Goal: Find specific page/section: Find specific page/section

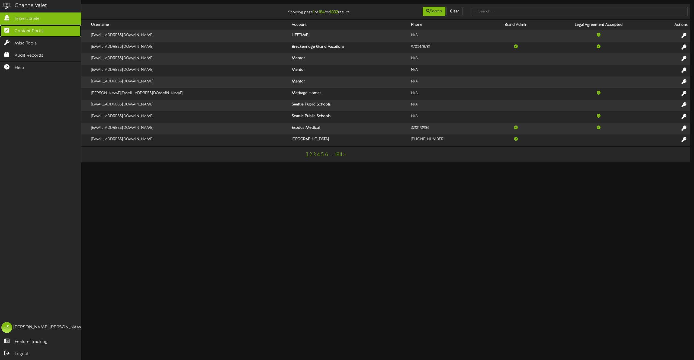
click at [19, 32] on span "Content Portal" at bounding box center [29, 31] width 29 height 6
